Goal: Transaction & Acquisition: Purchase product/service

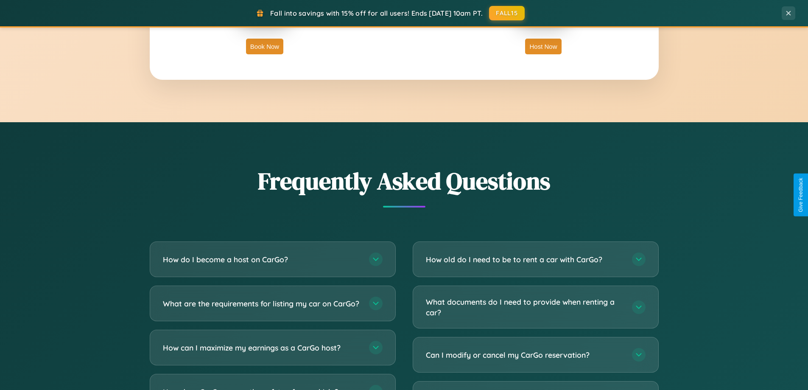
scroll to position [1632, 0]
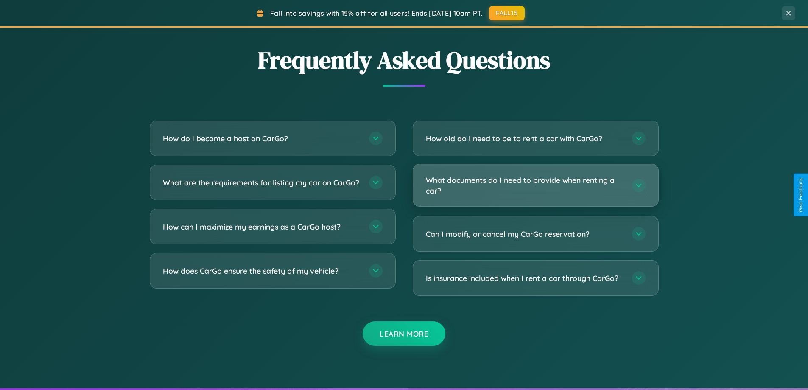
click at [535, 185] on h3 "What documents do I need to provide when renting a car?" at bounding box center [525, 185] width 198 height 21
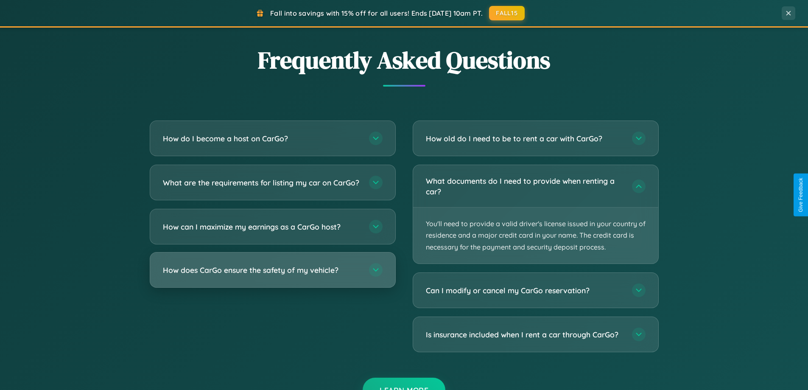
click at [272, 275] on h3 "How does CarGo ensure the safety of my vehicle?" at bounding box center [262, 270] width 198 height 11
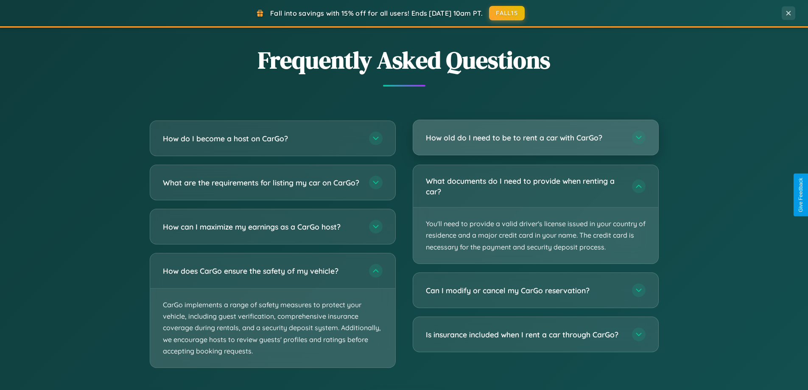
click at [535, 138] on h3 "How old do I need to be to rent a car with CarGo?" at bounding box center [525, 137] width 198 height 11
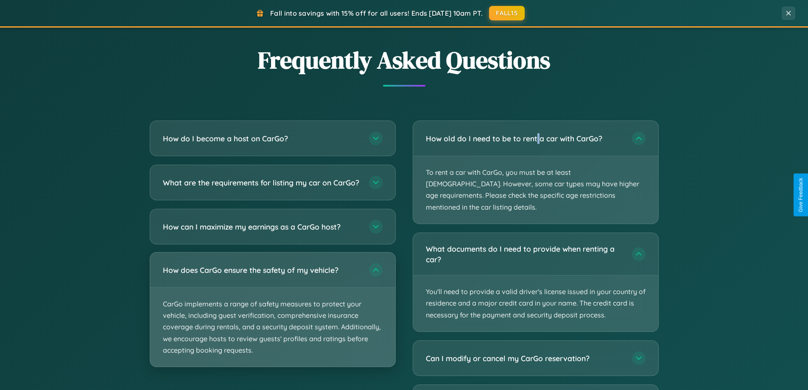
click at [272, 317] on p "CarGo implements a range of safety measures to protect your vehicle, including …" at bounding box center [272, 327] width 245 height 79
click at [272, 316] on p "CarGo implements a range of safety measures to protect your vehicle, including …" at bounding box center [272, 327] width 245 height 79
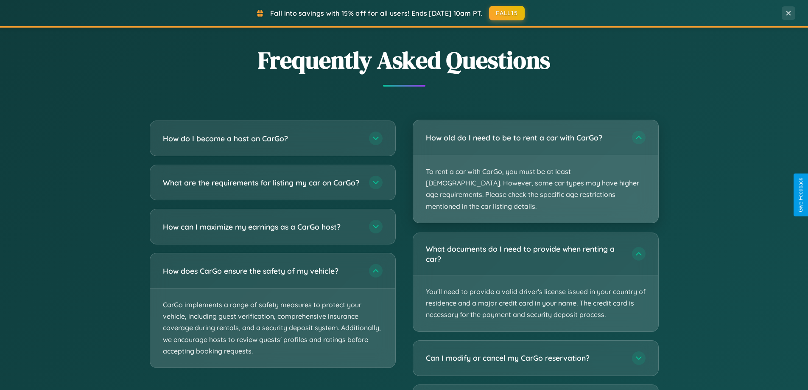
click at [535, 165] on p "To rent a car with CarGo, you must be at least [DEMOGRAPHIC_DATA]. However, som…" at bounding box center [535, 188] width 245 height 67
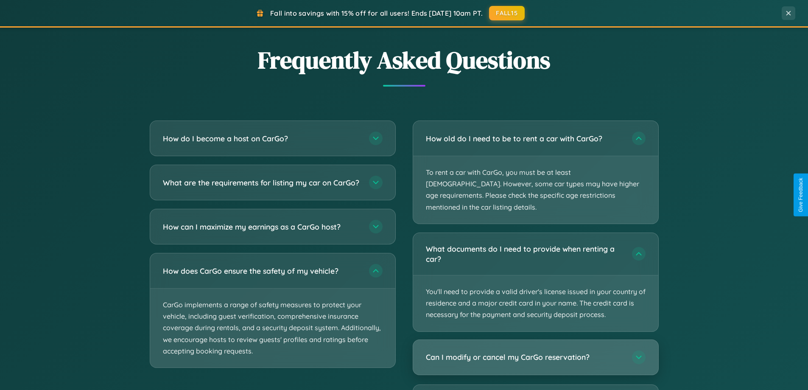
click at [535, 352] on h3 "Can I modify or cancel my CarGo reservation?" at bounding box center [525, 357] width 198 height 11
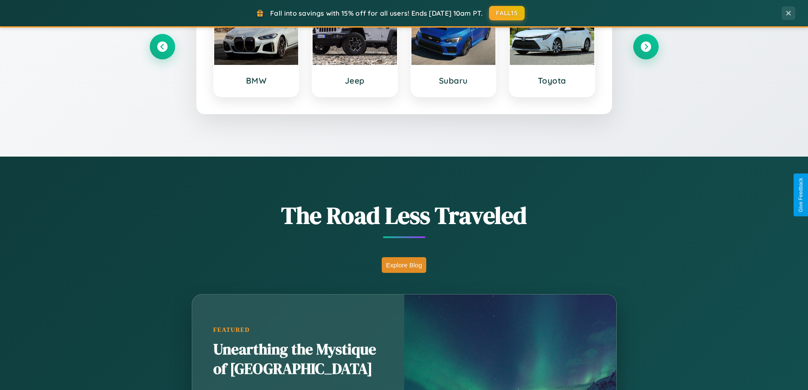
scroll to position [366, 0]
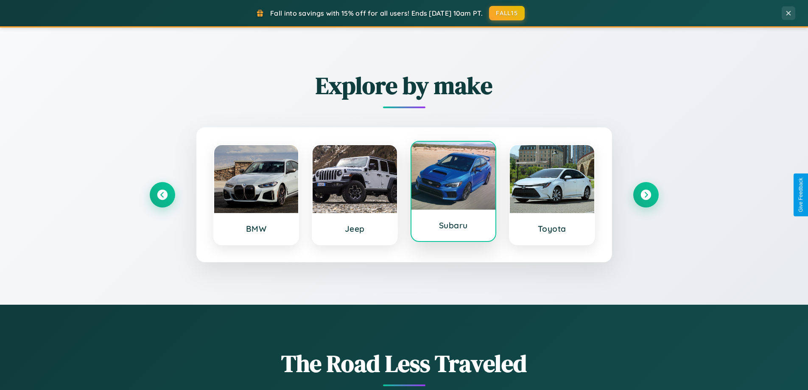
click at [453, 192] on div at bounding box center [453, 176] width 84 height 68
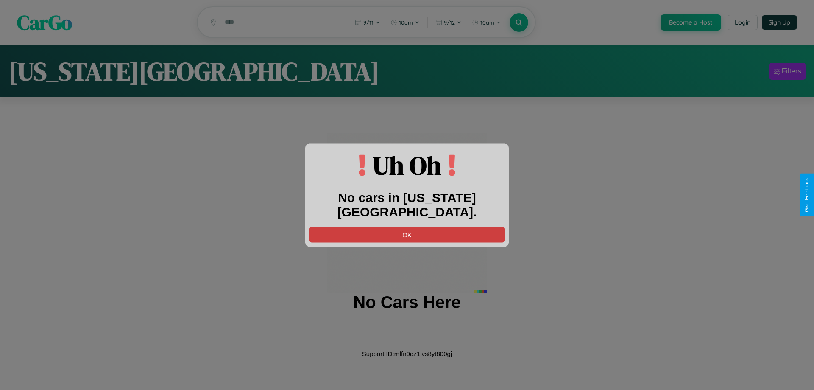
click at [407, 226] on button "OK" at bounding box center [407, 234] width 195 height 16
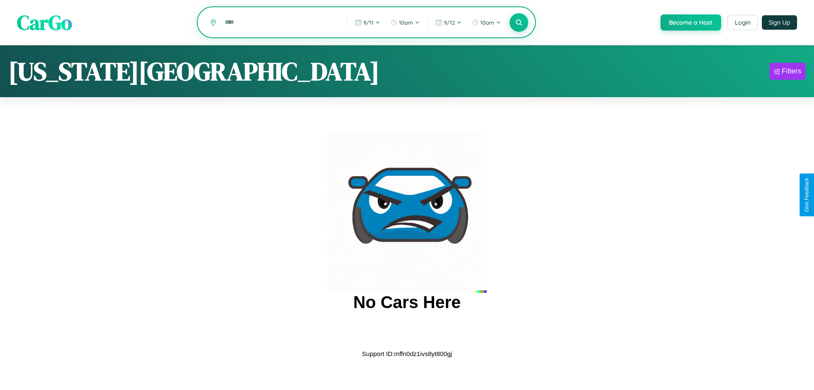
click at [279, 23] on input "text" at bounding box center [280, 22] width 118 height 15
type input "*"
type input "*****"
click at [518, 23] on icon at bounding box center [519, 22] width 8 height 8
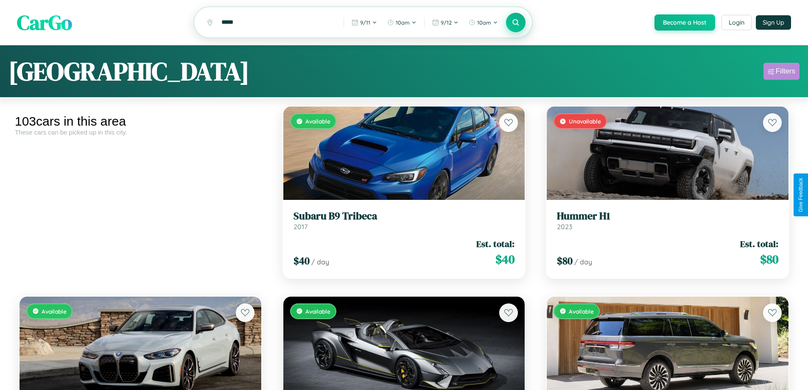
click at [781, 73] on div "Filters" at bounding box center [786, 71] width 20 height 8
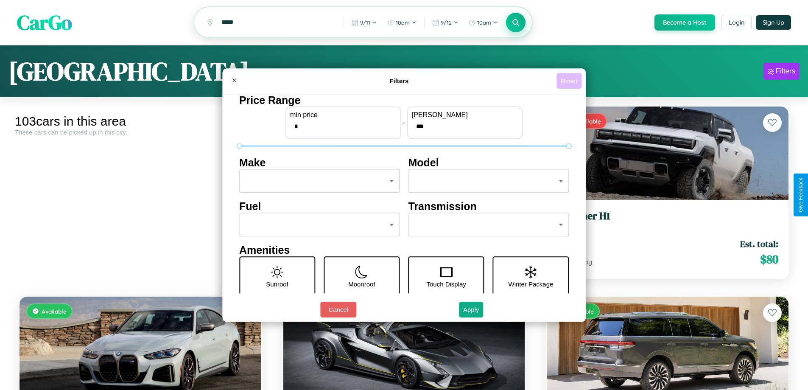
click at [570, 81] on button "Reset" at bounding box center [568, 81] width 25 height 16
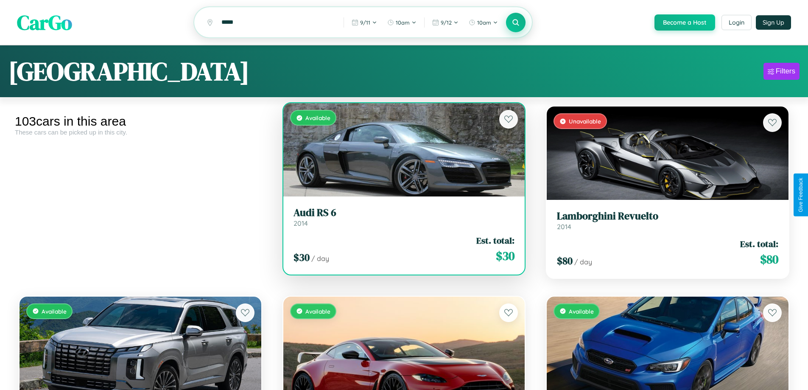
click at [400, 218] on h3 "Audi RS 6" at bounding box center [404, 213] width 221 height 12
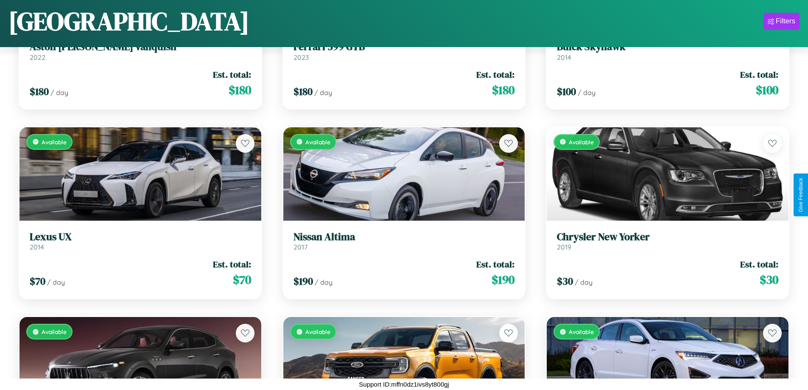
scroll to position [1639, 0]
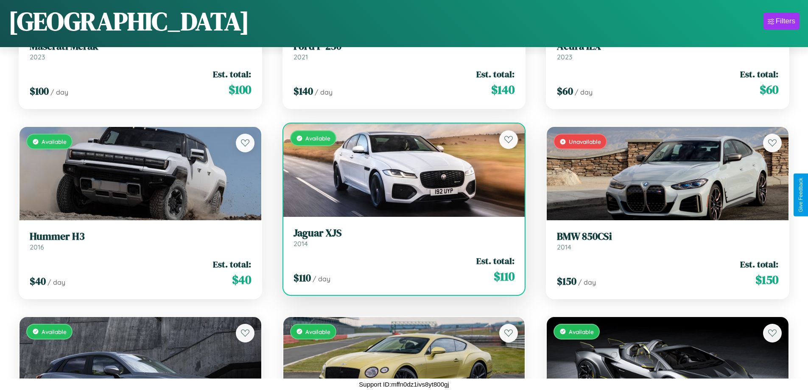
click at [400, 237] on h3 "Jaguar XJS" at bounding box center [404, 233] width 221 height 12
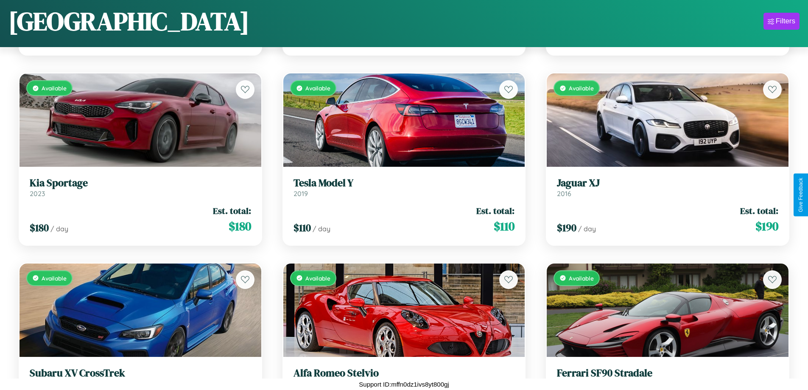
scroll to position [689, 0]
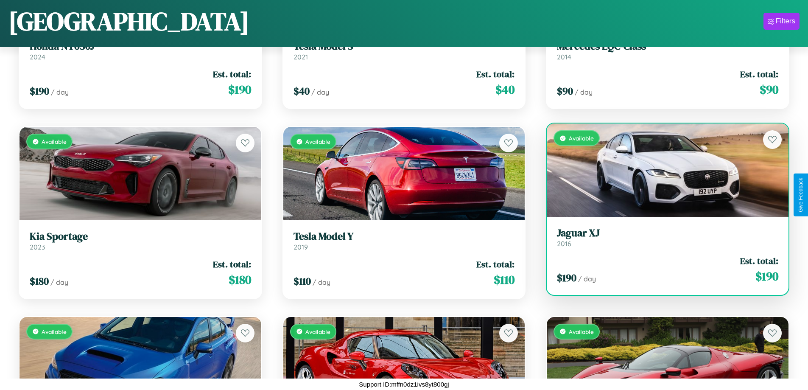
click at [662, 237] on h3 "Jaguar XJ" at bounding box center [667, 233] width 221 height 12
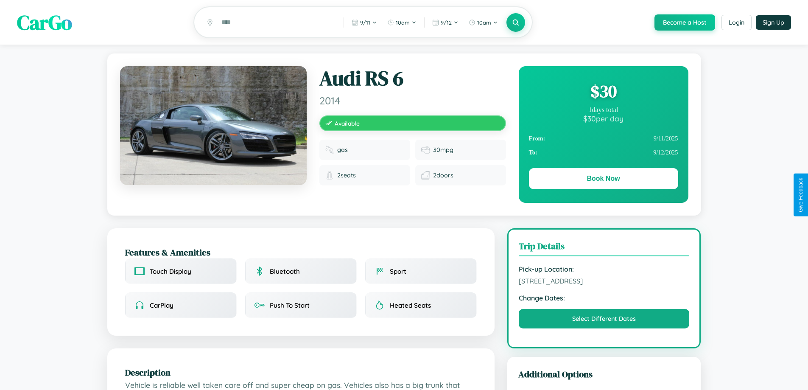
scroll to position [279, 0]
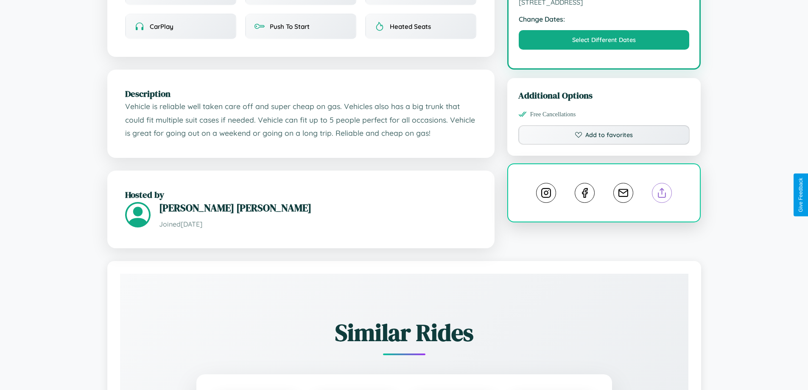
click at [662, 194] on line at bounding box center [662, 191] width 0 height 6
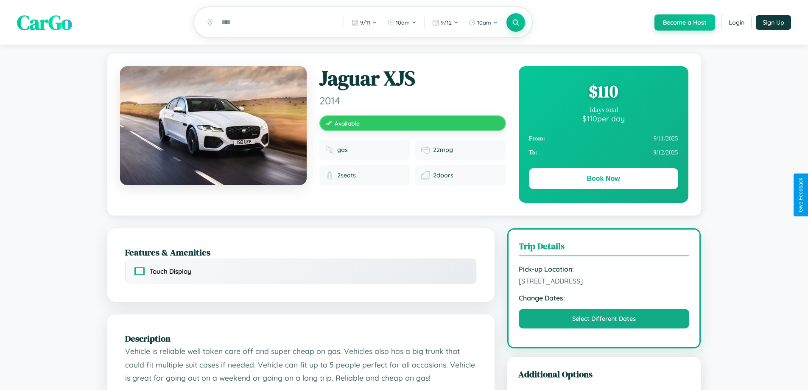
scroll to position [220, 0]
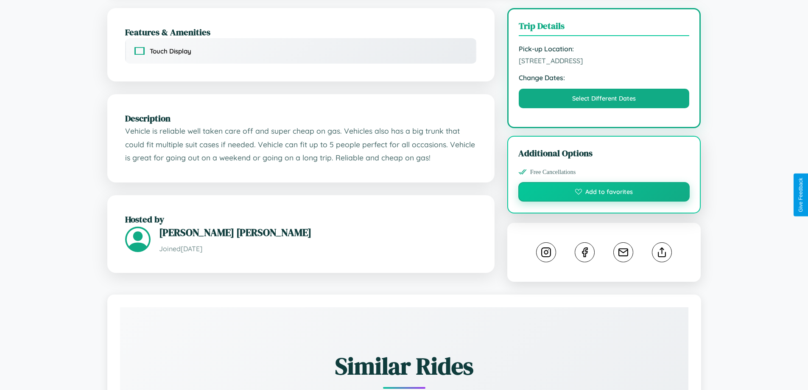
click at [604, 194] on button "Add to favorites" at bounding box center [604, 192] width 172 height 20
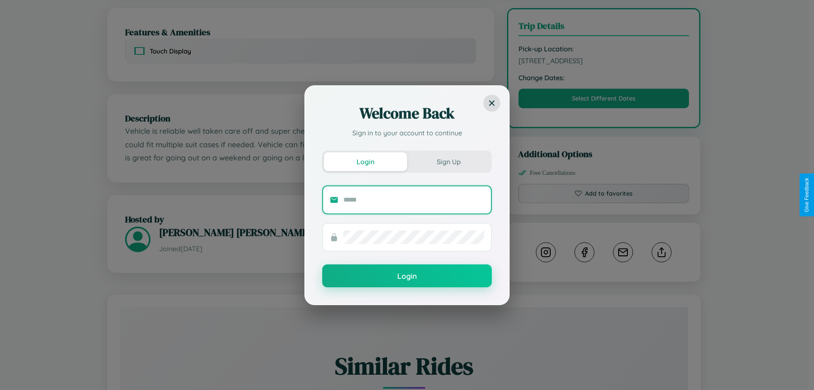
click at [414, 199] on input "text" at bounding box center [414, 200] width 141 height 14
type input "**********"
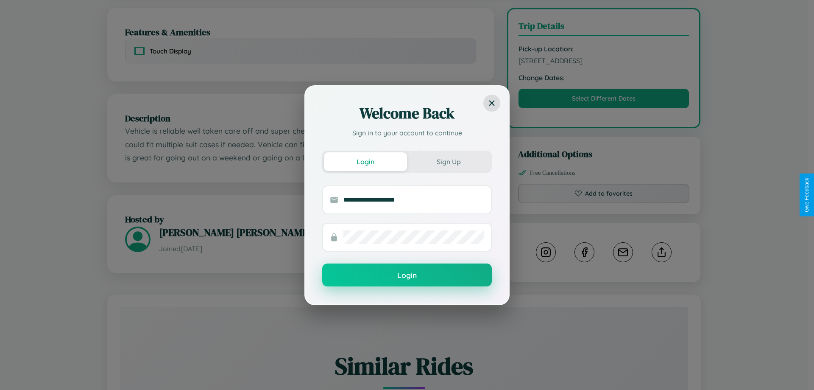
click at [407, 275] on button "Login" at bounding box center [407, 274] width 170 height 23
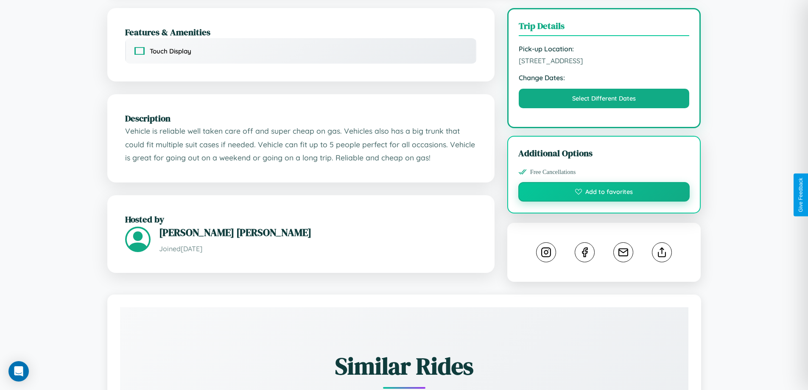
click at [604, 193] on button "Add to favorites" at bounding box center [604, 192] width 172 height 20
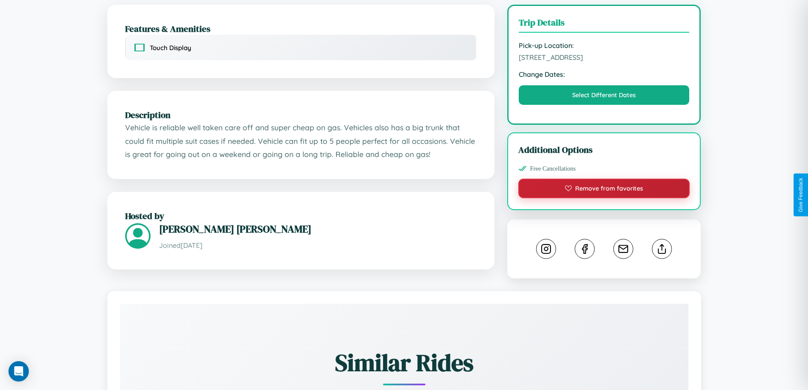
scroll to position [472, 0]
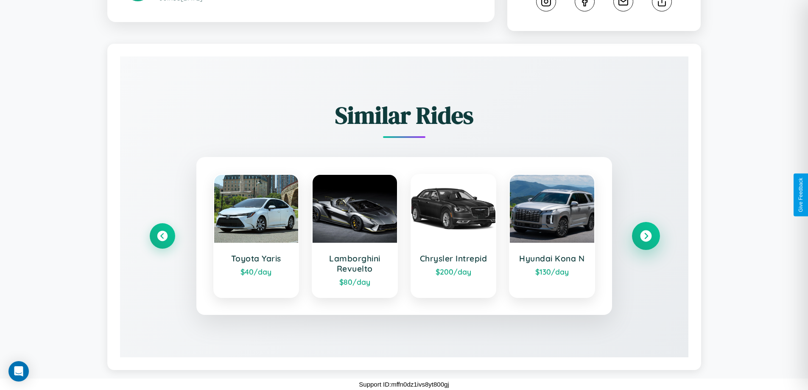
click at [646, 236] on icon at bounding box center [645, 235] width 11 height 11
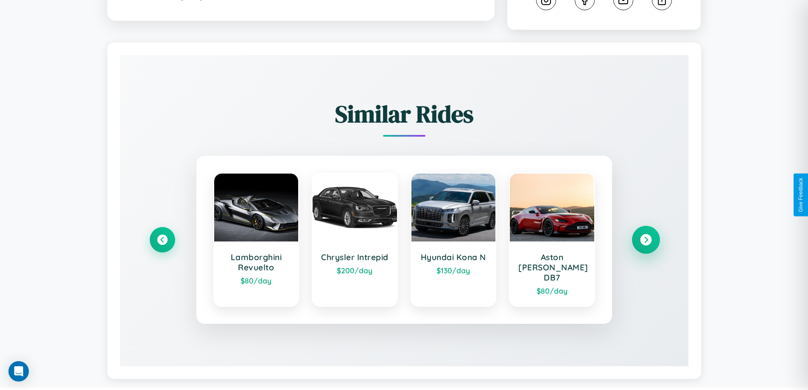
click at [646, 236] on icon at bounding box center [645, 239] width 11 height 11
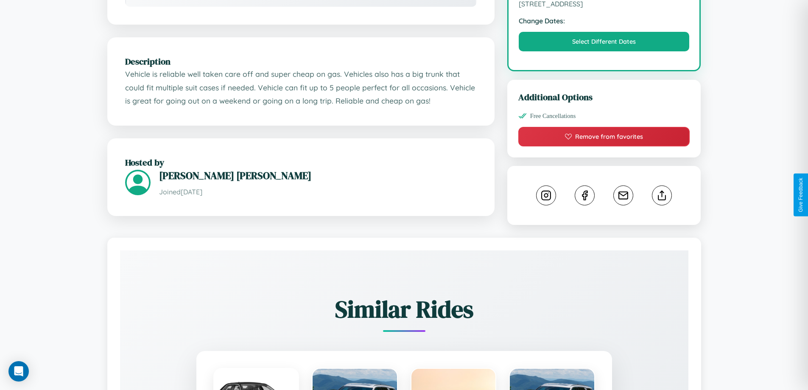
scroll to position [0, 0]
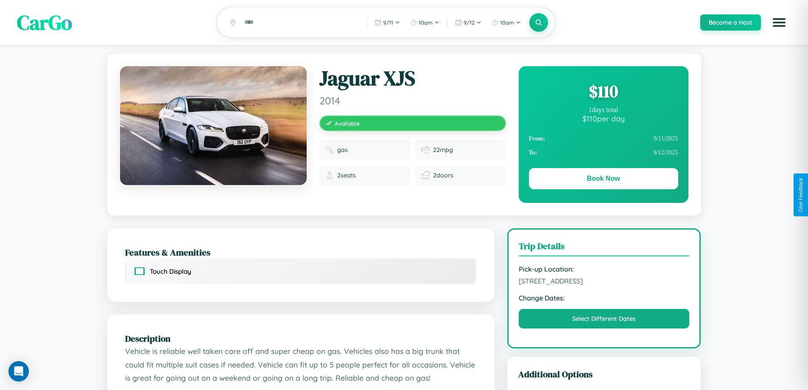
click at [603, 92] on div "$ 110" at bounding box center [603, 91] width 149 height 23
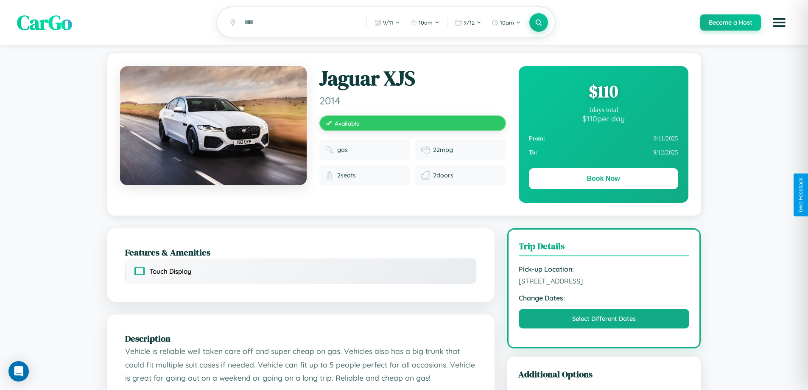
click at [603, 92] on div "$ 110" at bounding box center [603, 91] width 149 height 23
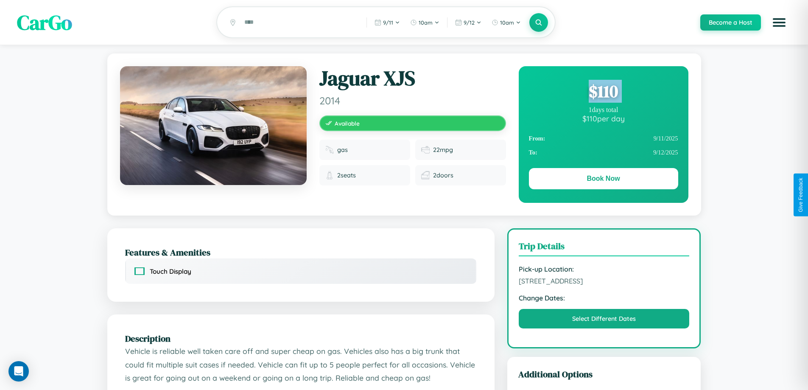
click at [603, 92] on div "$ 110" at bounding box center [603, 91] width 149 height 23
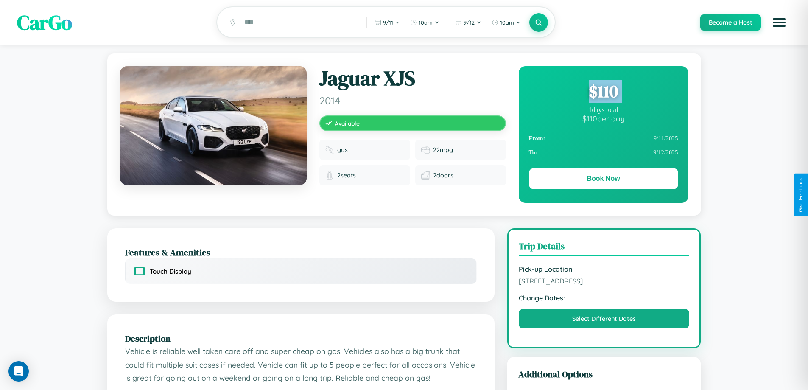
click at [603, 92] on div "$ 110" at bounding box center [603, 91] width 149 height 23
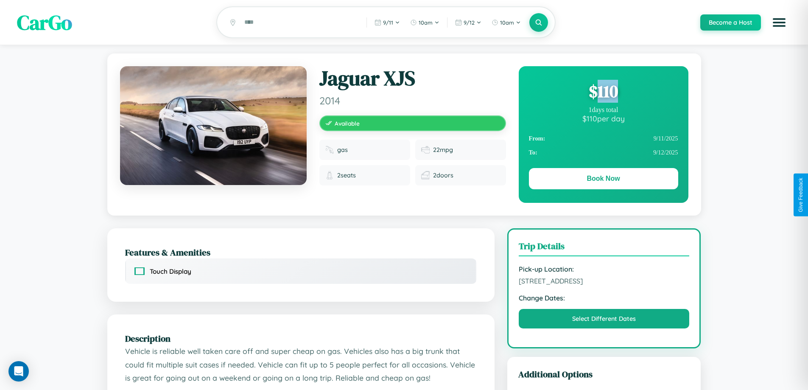
click at [603, 92] on div "$ 110" at bounding box center [603, 91] width 149 height 23
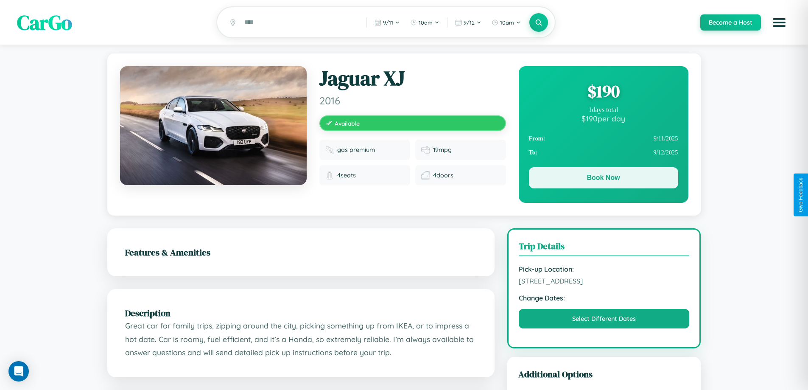
click at [603, 179] on button "Book Now" at bounding box center [603, 177] width 149 height 21
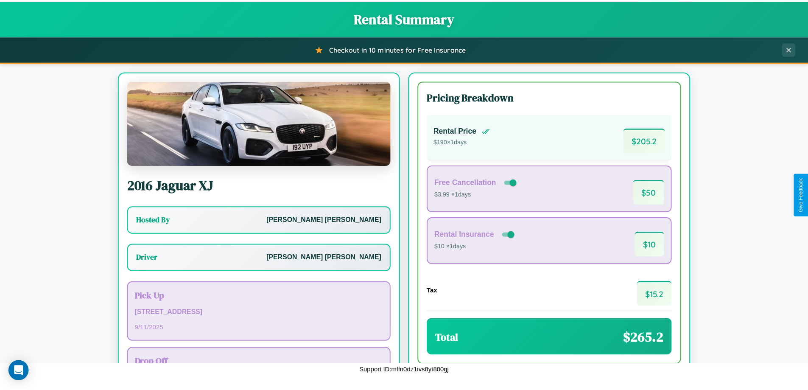
scroll to position [61, 0]
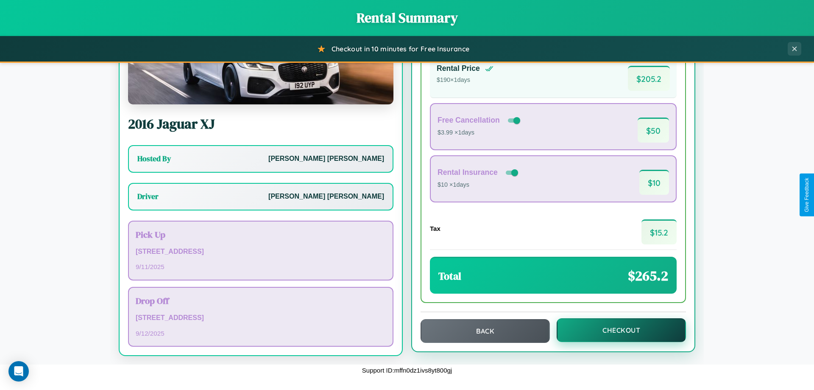
click at [616, 330] on button "Checkout" at bounding box center [621, 330] width 129 height 24
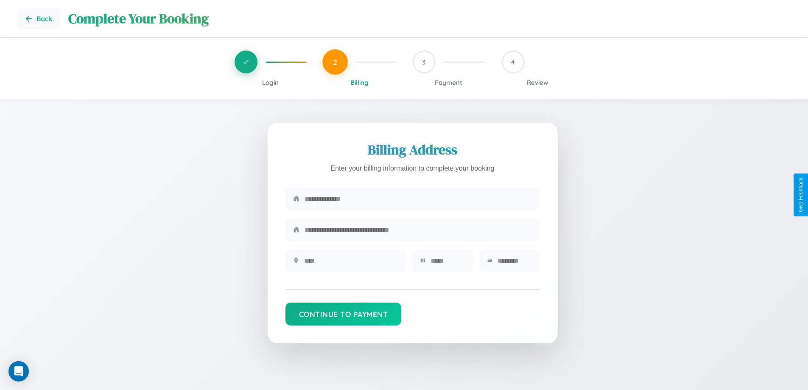
click at [418, 199] on input "text" at bounding box center [419, 198] width 228 height 21
type input "**********"
click at [351, 263] on input "text" at bounding box center [351, 260] width 94 height 21
type input "********"
click at [447, 263] on input "text" at bounding box center [447, 260] width 35 height 21
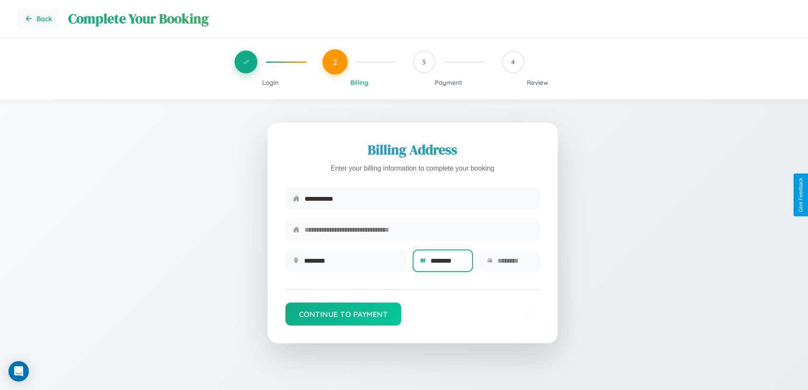
type input "********"
click at [514, 263] on input "text" at bounding box center [515, 260] width 35 height 21
type input "*****"
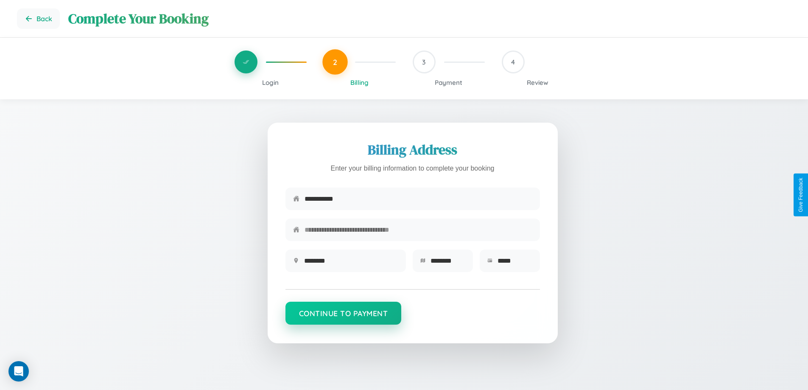
click at [343, 317] on button "Continue to Payment" at bounding box center [343, 313] width 116 height 23
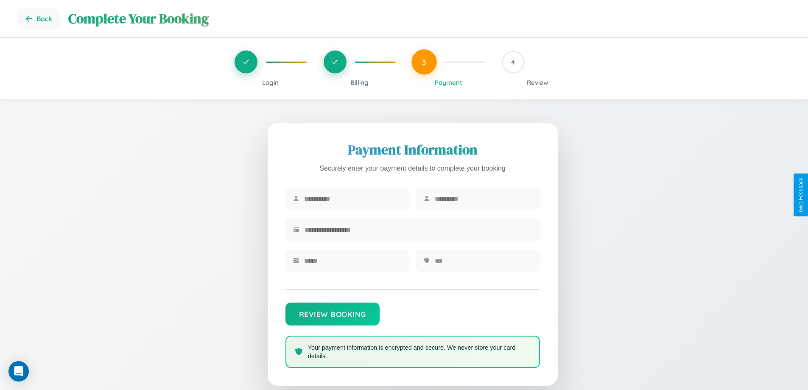
click at [352, 199] on input "text" at bounding box center [353, 198] width 98 height 21
type input "*****"
click at [483, 199] on input "text" at bounding box center [484, 198] width 98 height 21
type input "*****"
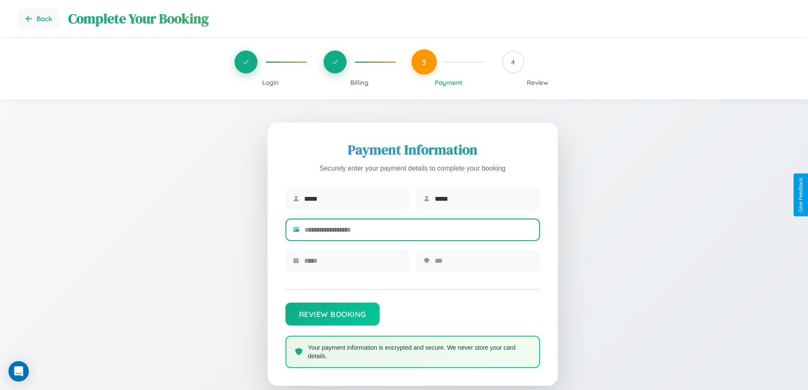
click at [418, 231] on input "text" at bounding box center [419, 229] width 228 height 21
type input "**********"
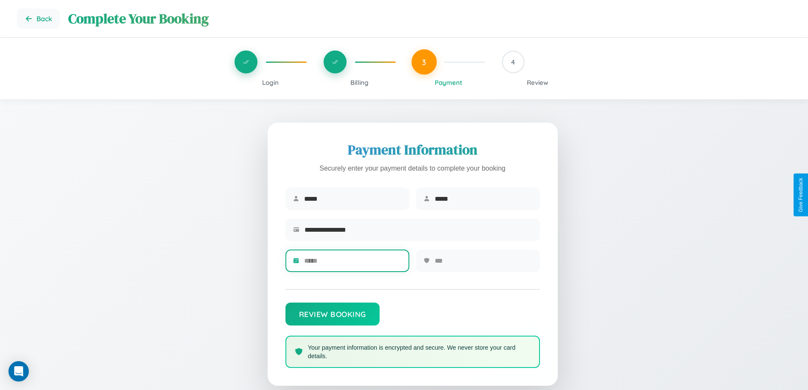
click at [352, 263] on input "text" at bounding box center [353, 260] width 98 height 21
type input "*****"
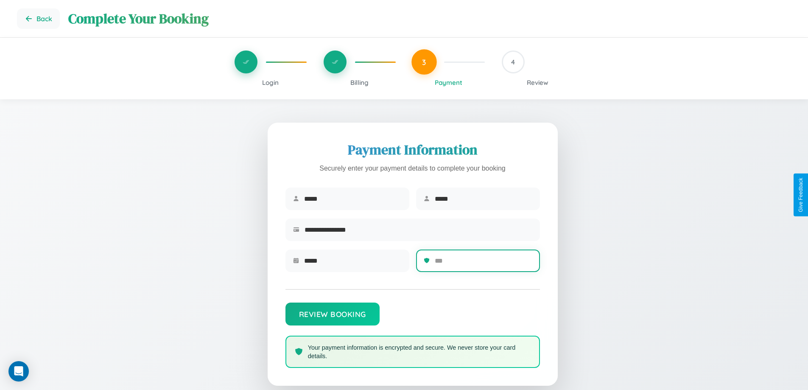
click at [483, 263] on input "text" at bounding box center [484, 260] width 98 height 21
type input "***"
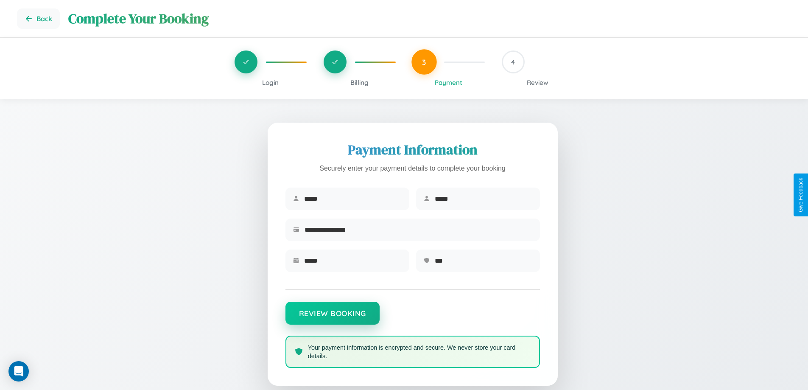
click at [332, 317] on button "Review Booking" at bounding box center [332, 313] width 94 height 23
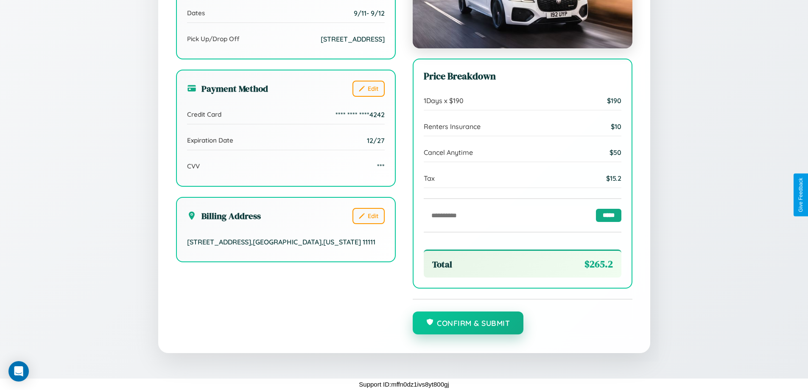
click at [468, 323] on button "Confirm & Submit" at bounding box center [468, 322] width 111 height 23
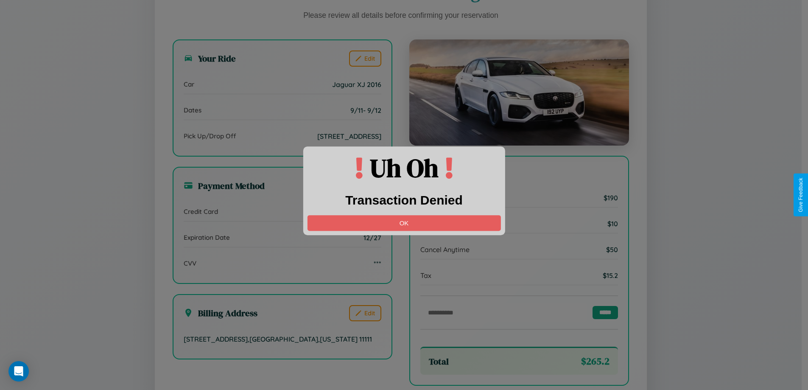
scroll to position [260, 0]
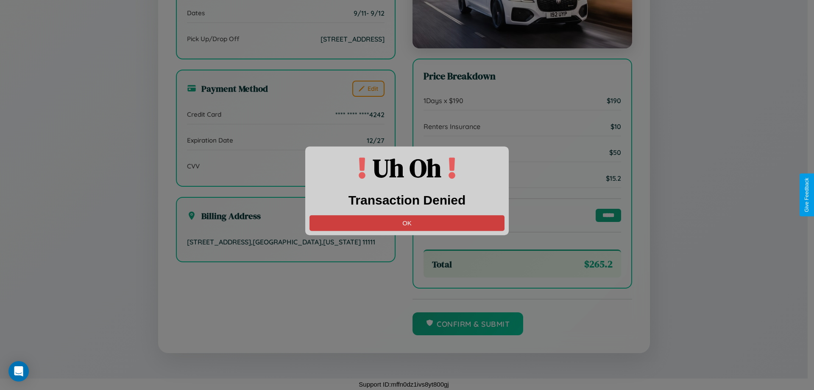
click at [407, 223] on button "OK" at bounding box center [407, 223] width 195 height 16
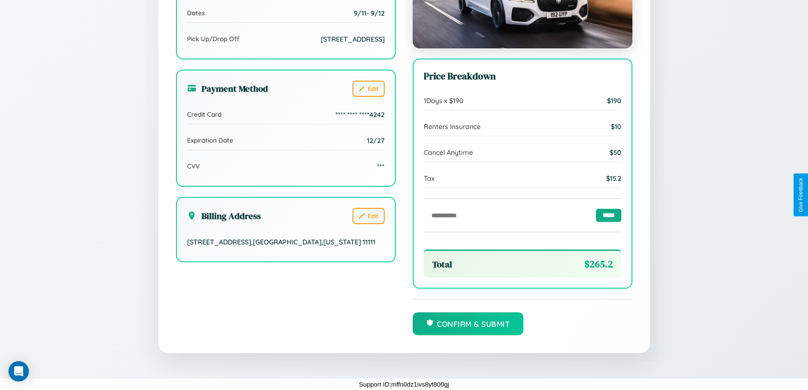
scroll to position [0, 0]
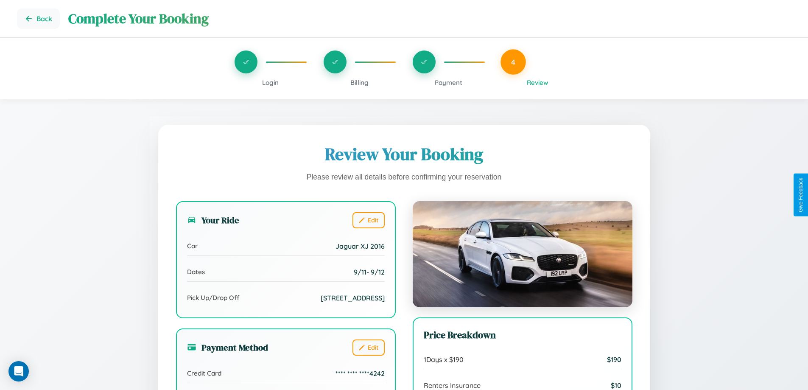
click at [359, 82] on span "Billing" at bounding box center [359, 82] width 18 height 8
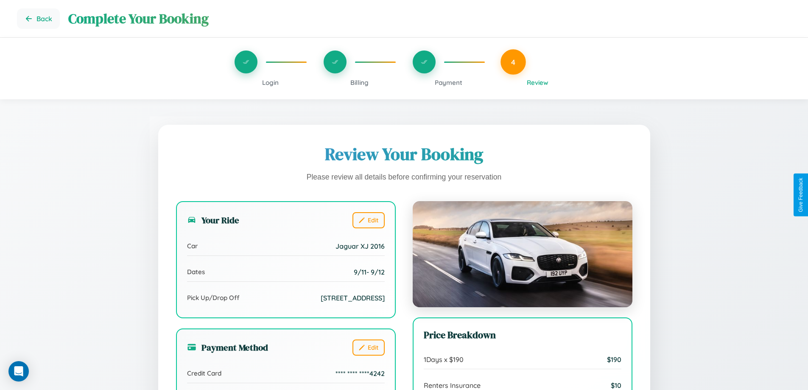
click at [359, 82] on span "Billing" at bounding box center [359, 82] width 18 height 8
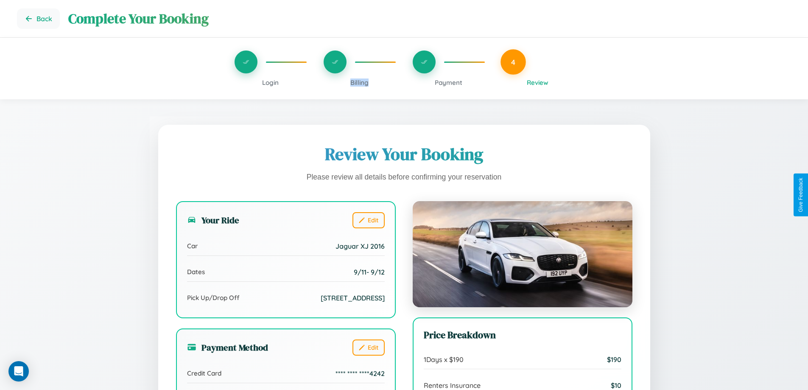
click at [359, 82] on span "Billing" at bounding box center [359, 82] width 18 height 8
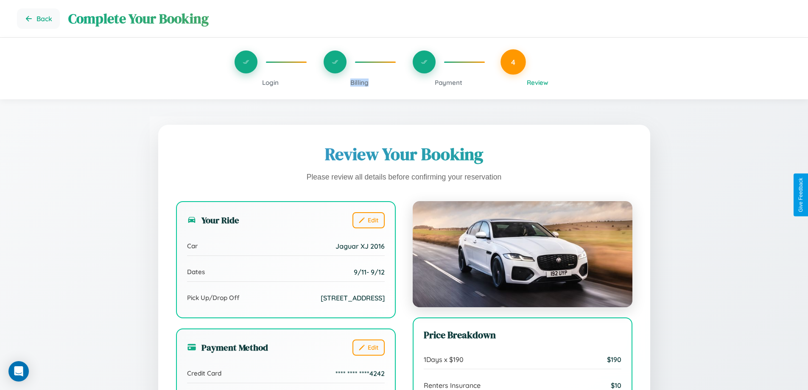
click at [359, 82] on span "Billing" at bounding box center [359, 82] width 18 height 8
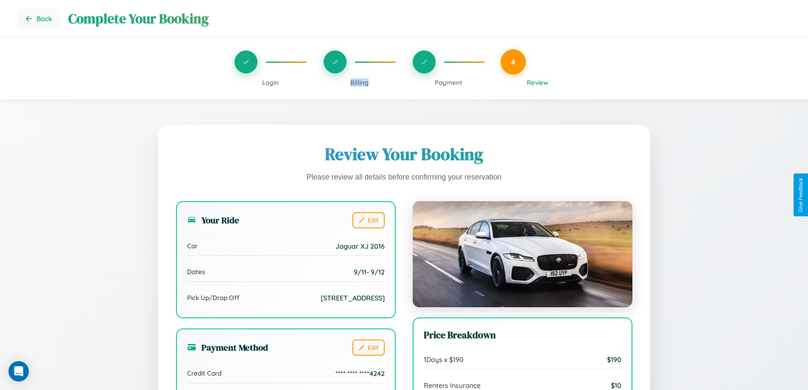
click at [359, 82] on span "Billing" at bounding box center [359, 82] width 18 height 8
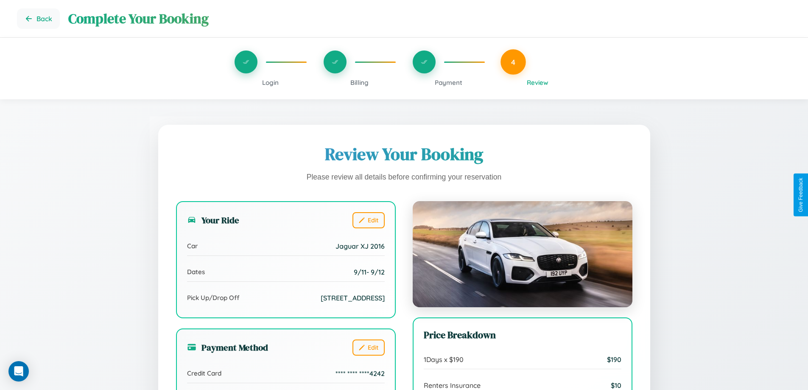
scroll to position [260, 0]
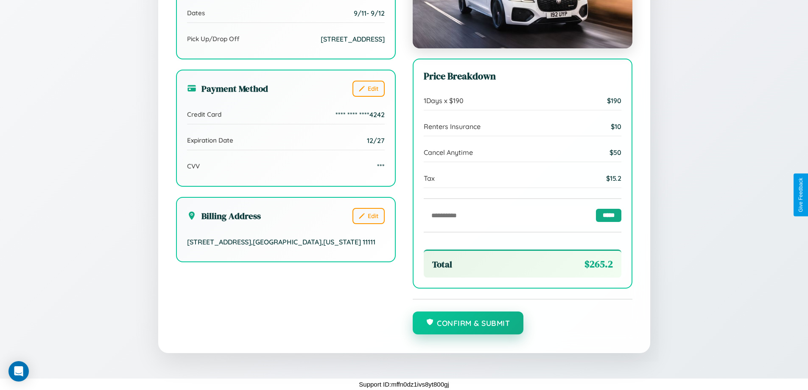
click at [468, 323] on button "Confirm & Submit" at bounding box center [468, 322] width 111 height 23
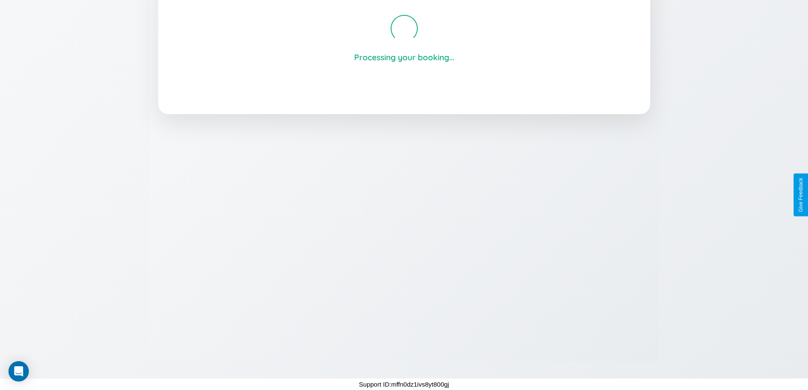
scroll to position [162, 0]
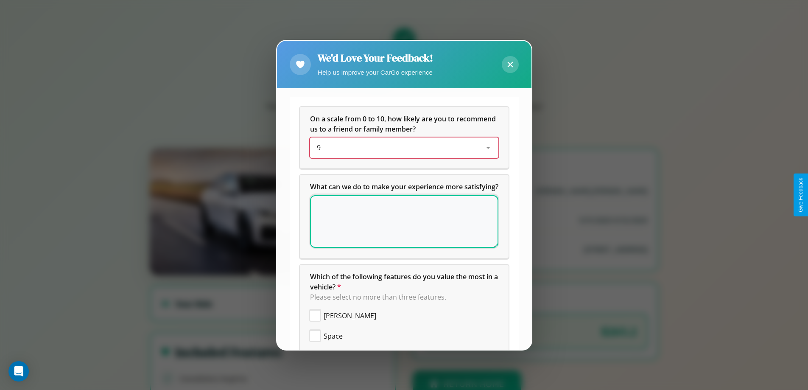
click at [401, 148] on div "9" at bounding box center [397, 148] width 161 height 10
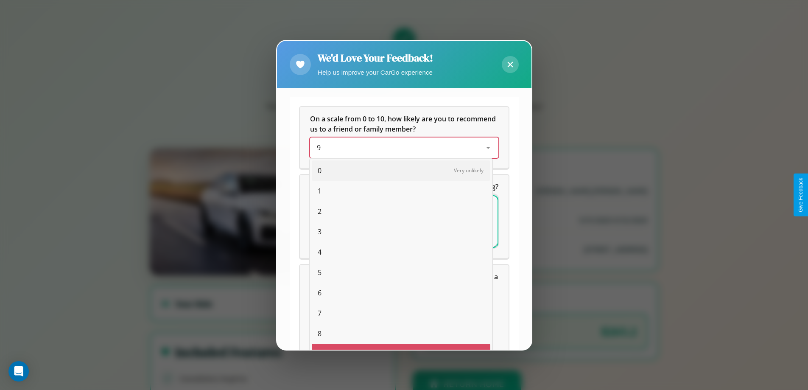
click at [318, 165] on span "0" at bounding box center [320, 170] width 4 height 10
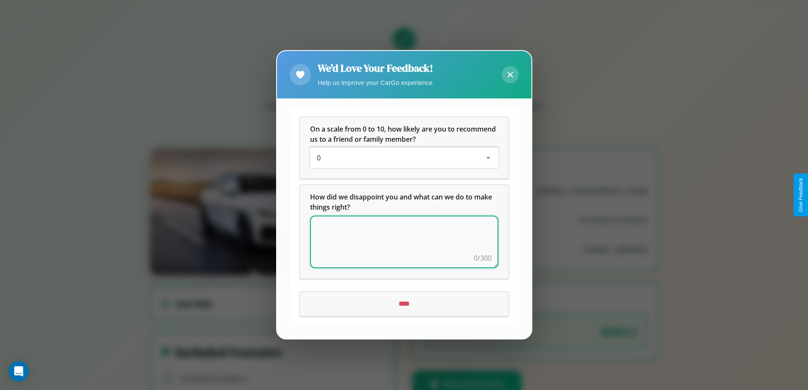
click at [404, 242] on textarea at bounding box center [404, 242] width 188 height 53
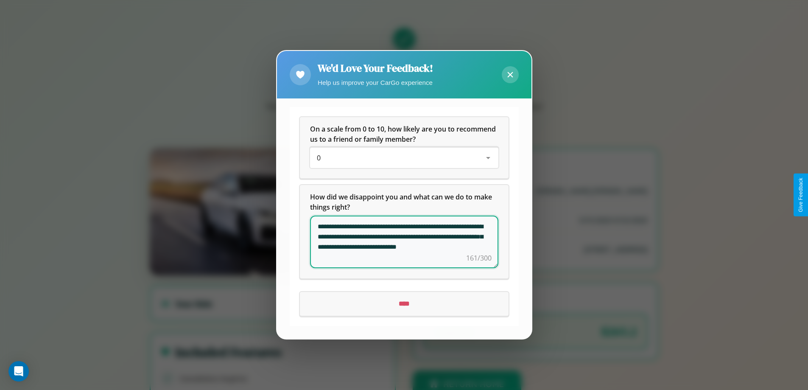
type textarea "**********"
click at [404, 304] on input "****" at bounding box center [404, 304] width 209 height 24
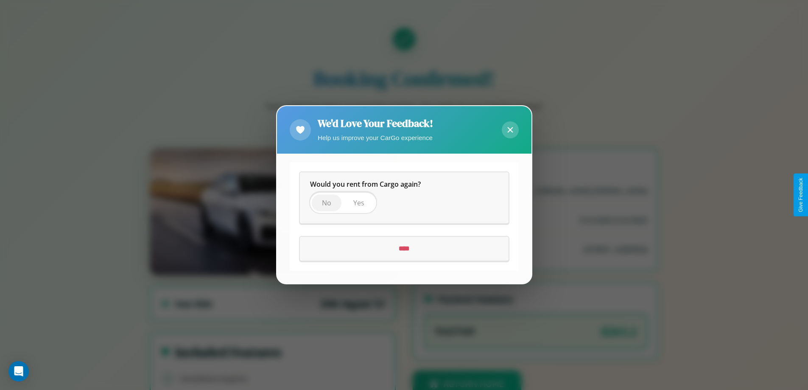
click at [326, 203] on span "No" at bounding box center [326, 202] width 9 height 9
click at [404, 249] on input "****" at bounding box center [404, 249] width 209 height 24
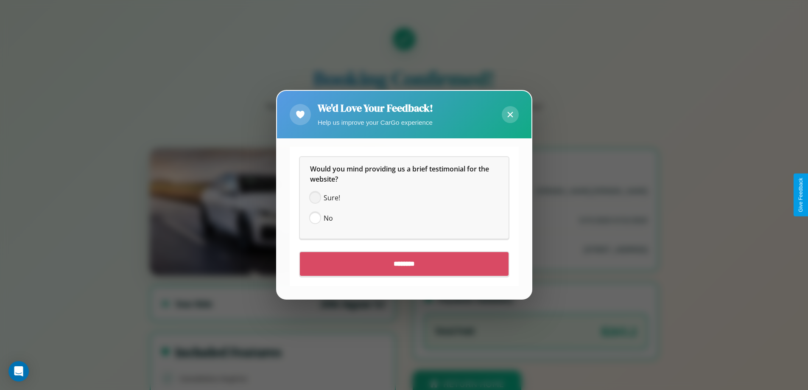
click at [315, 198] on span at bounding box center [315, 198] width 10 height 10
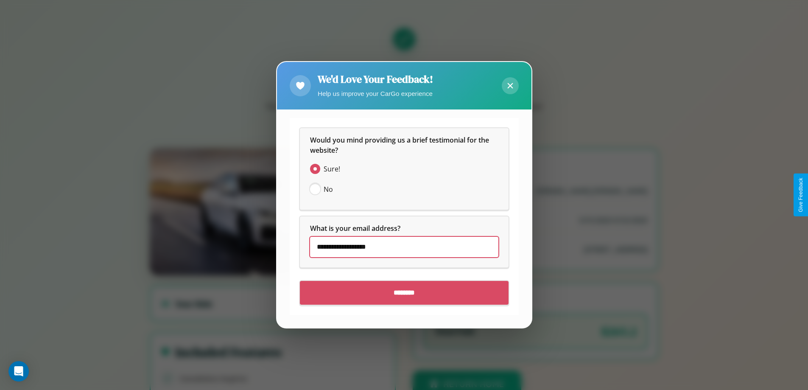
type input "**********"
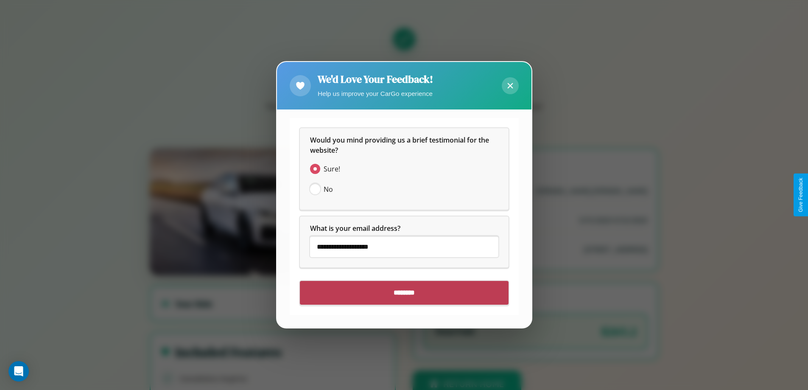
click at [404, 293] on input "********" at bounding box center [404, 293] width 209 height 24
